Goal: Task Accomplishment & Management: Manage account settings

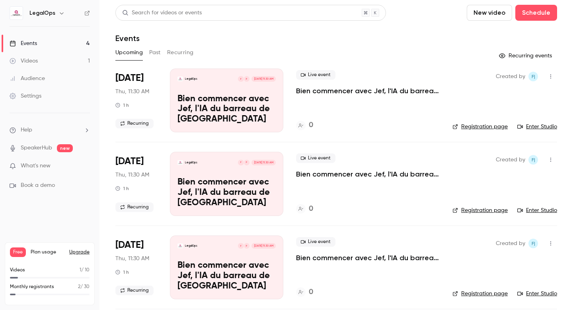
click at [232, 103] on p "Bien commencer avec Jef, l'IA du barreau de [GEOGRAPHIC_DATA]" at bounding box center [227, 109] width 98 height 31
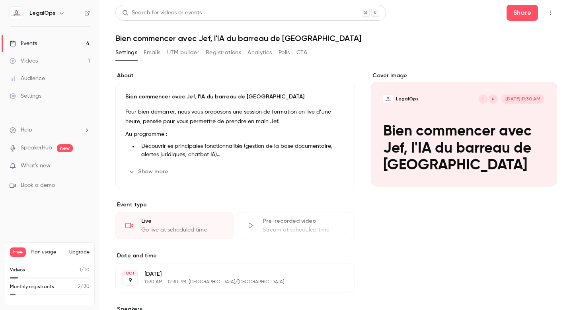
scroll to position [2, 0]
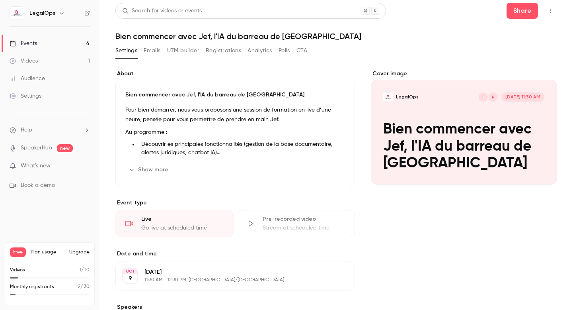
click at [331, 172] on button "Edit" at bounding box center [330, 169] width 29 height 13
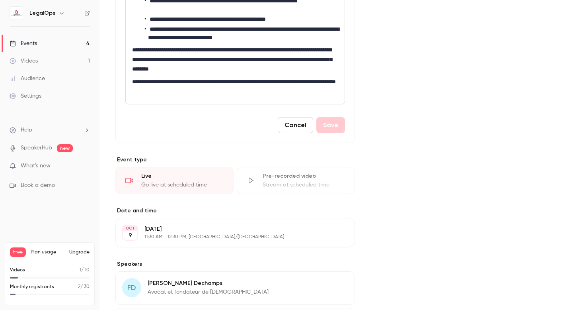
scroll to position [230, 0]
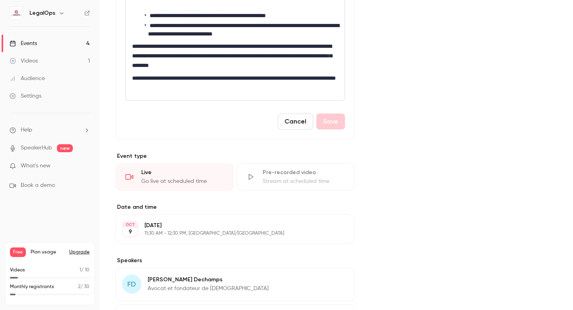
click at [190, 228] on p "[DATE]" at bounding box center [229, 225] width 168 height 8
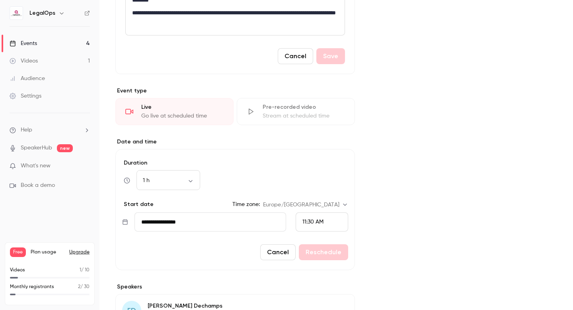
scroll to position [300, 0]
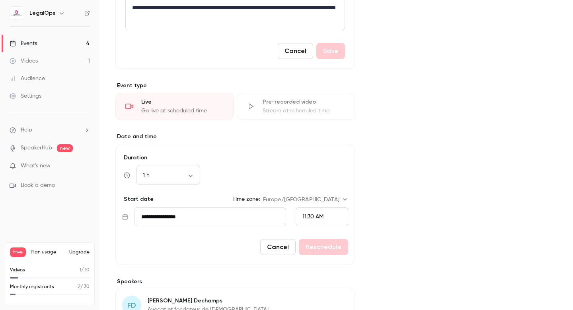
click at [207, 214] on input "**********" at bounding box center [211, 216] width 152 height 19
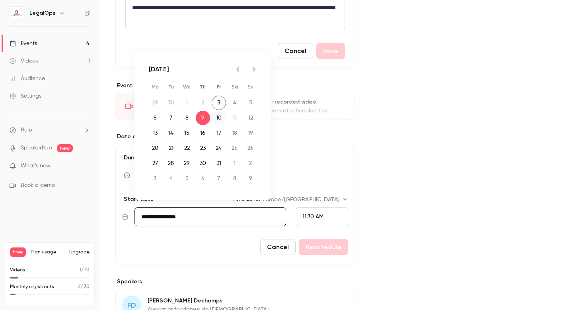
click at [218, 117] on button "10" at bounding box center [219, 118] width 14 height 14
type input "**********"
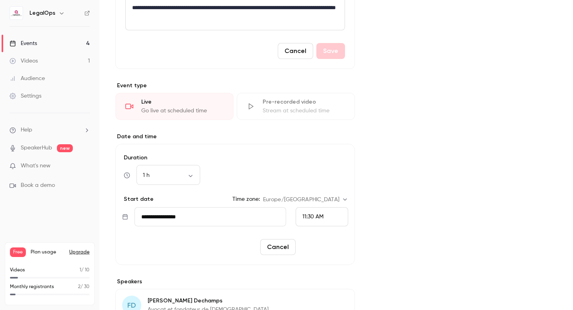
click at [317, 251] on button "Reschedule" at bounding box center [323, 247] width 49 height 16
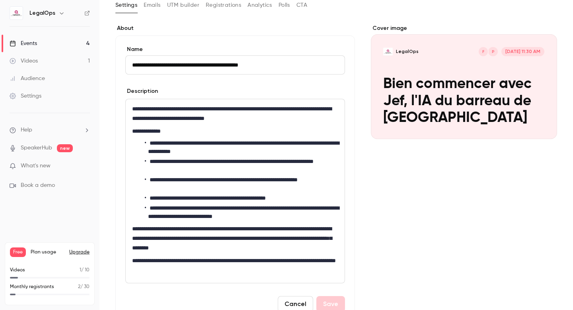
scroll to position [0, 0]
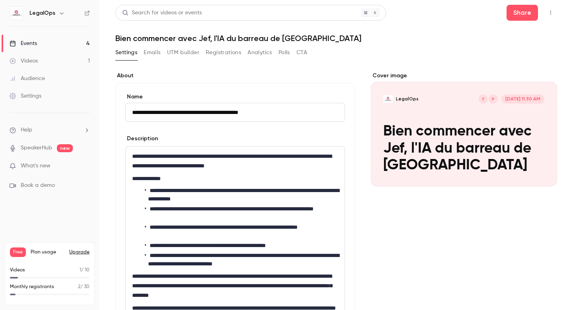
click at [54, 48] on link "Events 4" at bounding box center [50, 44] width 100 height 18
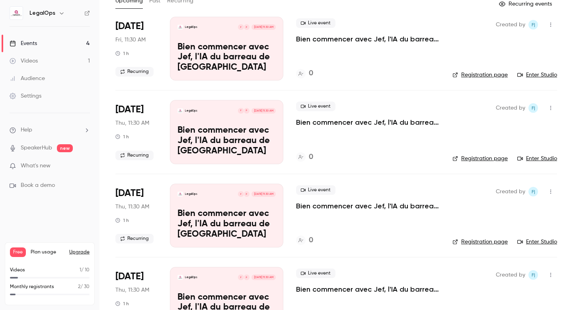
scroll to position [87, 0]
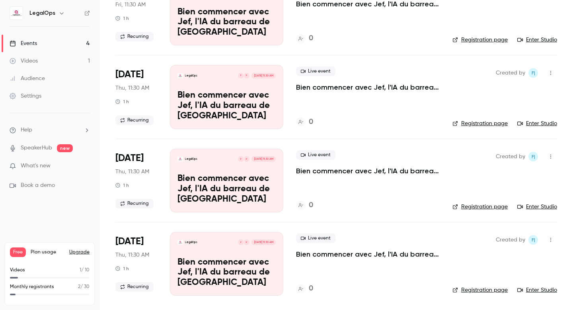
click at [144, 157] on span "[DATE]" at bounding box center [129, 158] width 28 height 13
click at [197, 172] on div "LegalOps P F [DATE] 11:30 AM Bien commencer avec Jef, l'IA du barreau de [GEOGR…" at bounding box center [226, 181] width 113 height 64
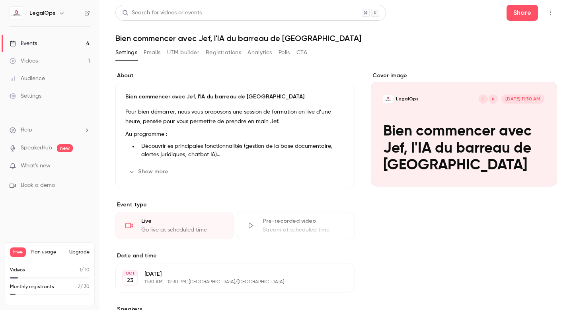
scroll to position [9, 0]
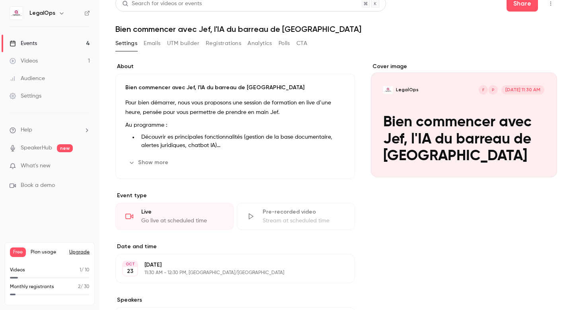
click at [184, 266] on p "[DATE]" at bounding box center [229, 265] width 168 height 8
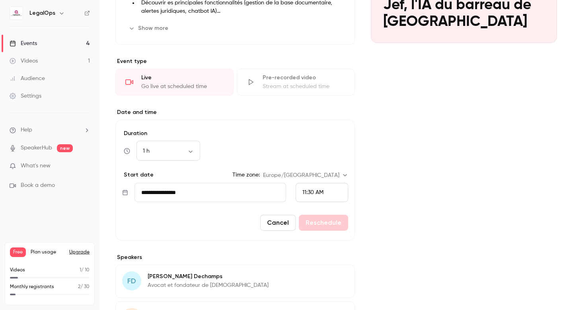
scroll to position [154, 0]
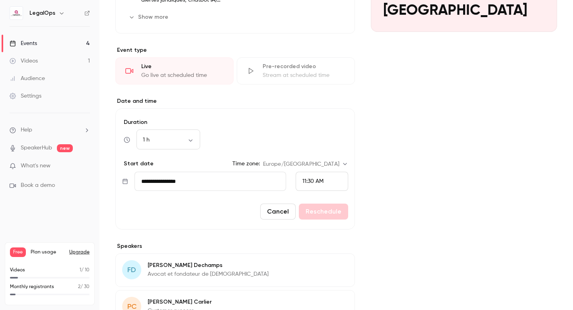
click at [203, 188] on input "**********" at bounding box center [211, 181] width 152 height 19
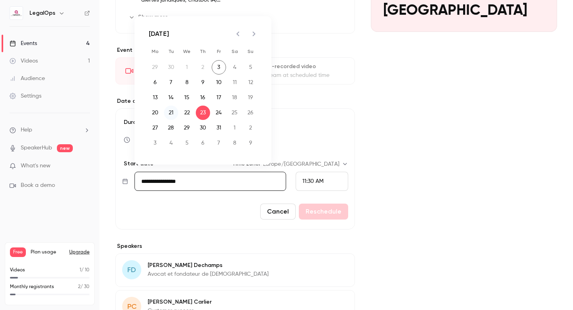
click at [172, 114] on button "21" at bounding box center [171, 113] width 14 height 14
type input "**********"
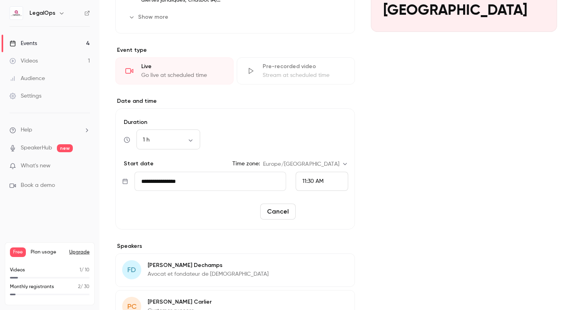
click at [318, 210] on button "Reschedule" at bounding box center [323, 211] width 49 height 16
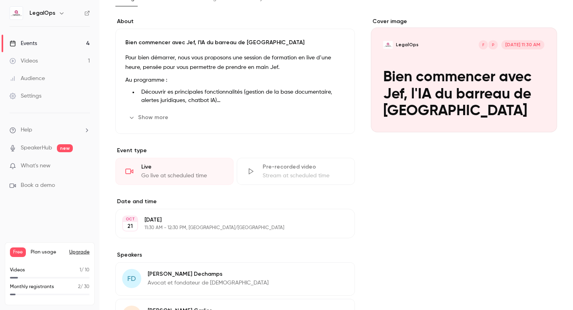
scroll to position [0, 0]
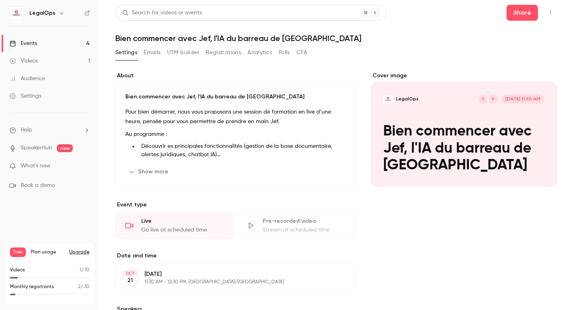
click at [58, 45] on link "Events 4" at bounding box center [50, 44] width 100 height 18
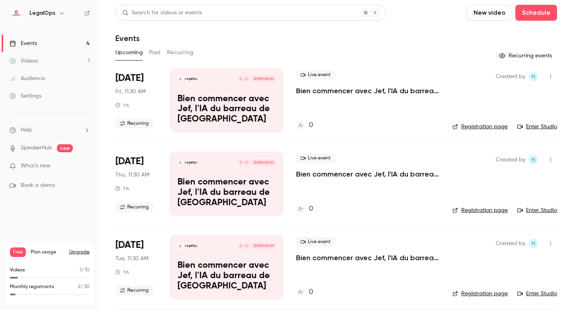
click at [53, 41] on link "Events 4" at bounding box center [50, 44] width 100 height 18
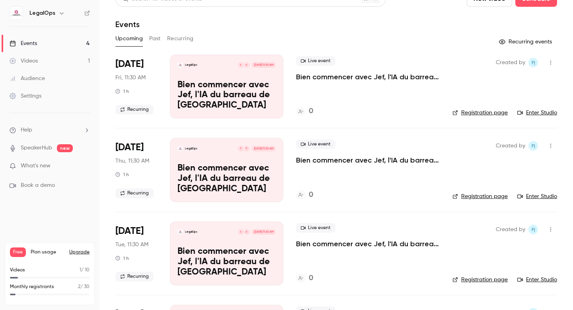
scroll to position [17, 0]
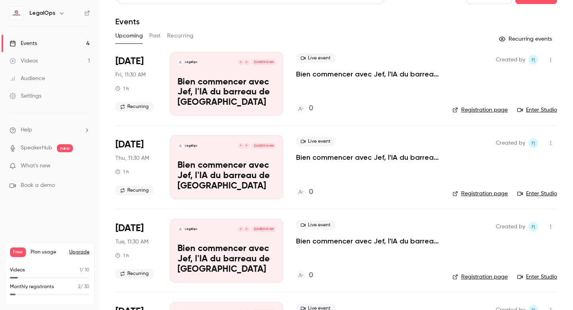
click at [65, 67] on link "Videos 1" at bounding box center [50, 61] width 100 height 18
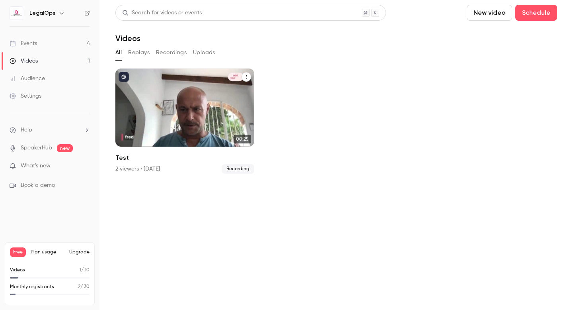
click at [247, 78] on icon "Test" at bounding box center [246, 76] width 5 height 5
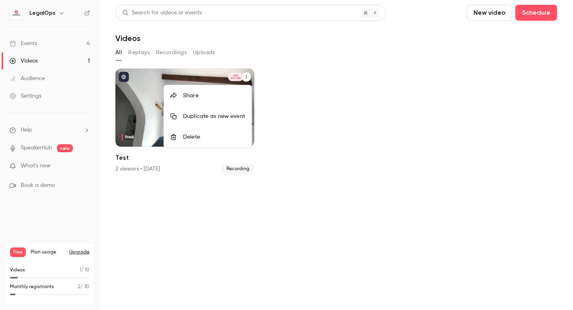
click at [219, 134] on div "Delete" at bounding box center [214, 137] width 62 height 8
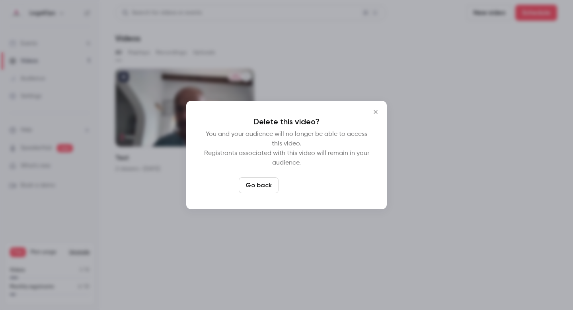
click at [300, 193] on button "Delete video" at bounding box center [308, 185] width 53 height 16
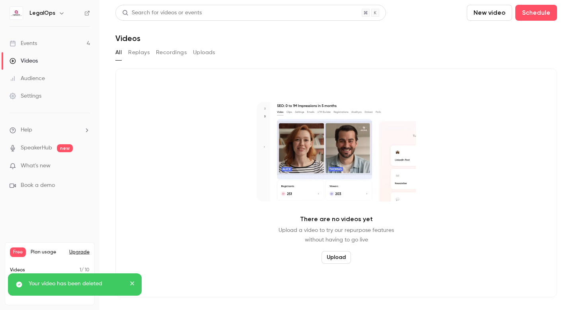
click at [57, 46] on link "Events 4" at bounding box center [50, 44] width 100 height 18
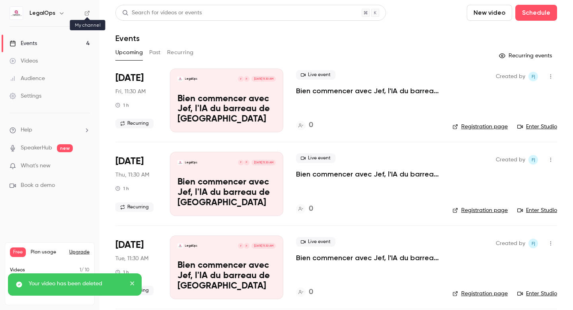
click at [87, 15] on icon at bounding box center [87, 13] width 5 height 5
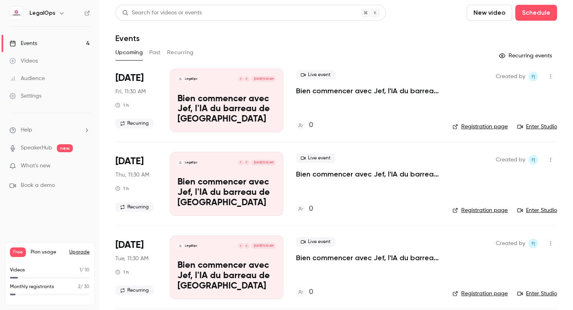
click at [537, 129] on link "Enter Studio" at bounding box center [538, 127] width 40 height 8
click at [257, 99] on p "Bien commencer avec Jef, l'IA du barreau de [GEOGRAPHIC_DATA]" at bounding box center [227, 109] width 98 height 31
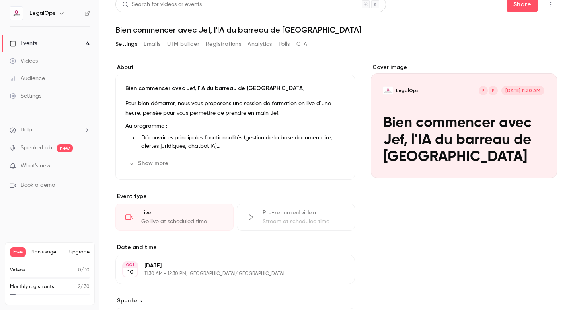
scroll to position [1, 0]
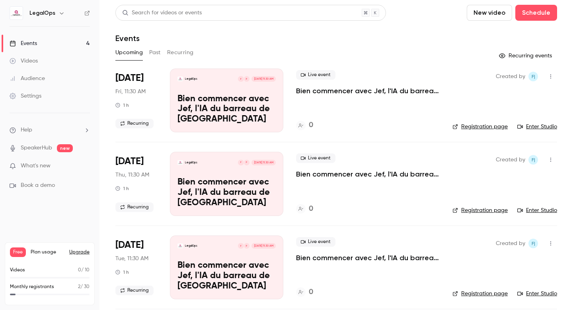
click at [467, 127] on link "Registration page" at bounding box center [480, 127] width 55 height 8
